Goal: Browse casually

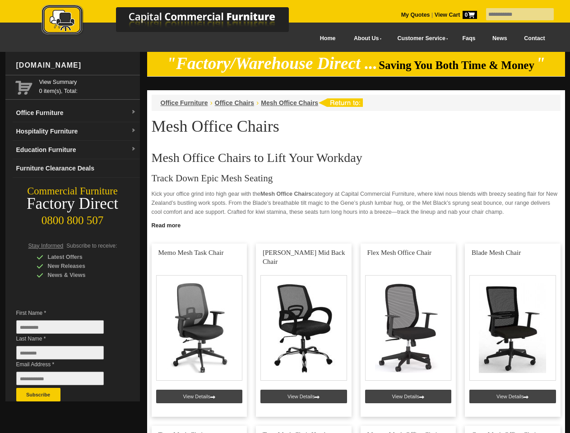
click at [514, 14] on input "text" at bounding box center [520, 14] width 68 height 12
click at [67, 355] on input "Last Name *" at bounding box center [60, 353] width 88 height 14
click at [38, 395] on button "Subscribe" at bounding box center [38, 395] width 44 height 14
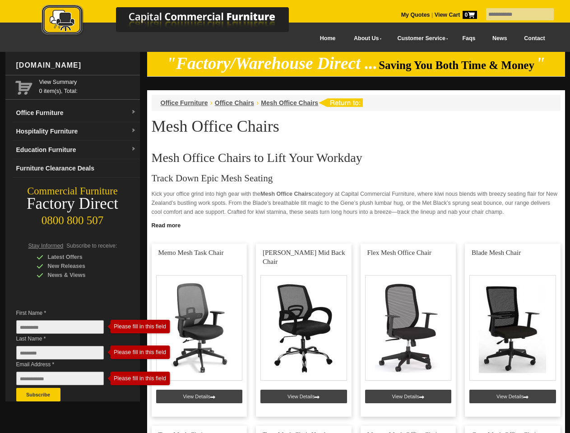
click at [356, 225] on link "Read more" at bounding box center [356, 224] width 418 height 11
